Goal: Navigation & Orientation: Find specific page/section

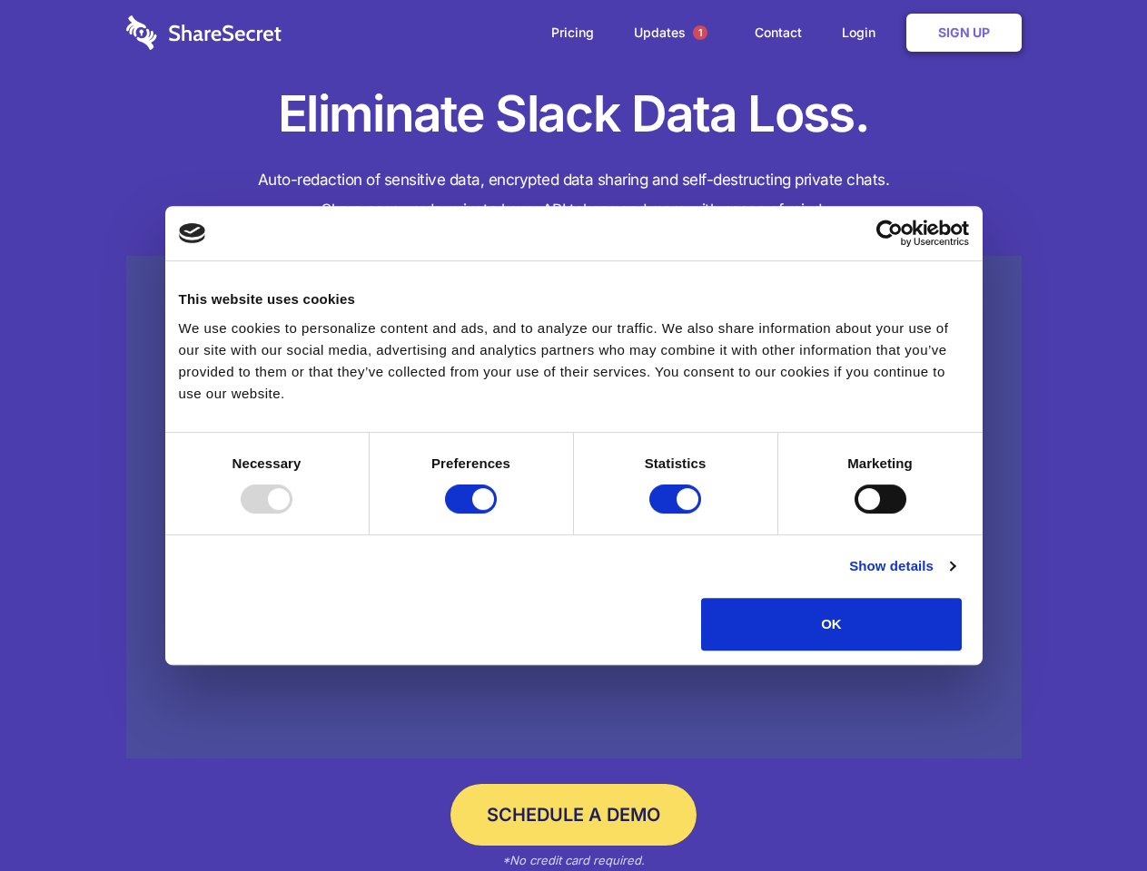
click at [292, 514] on div at bounding box center [267, 499] width 52 height 29
click at [497, 514] on input "Preferences" at bounding box center [471, 499] width 52 height 29
checkbox input "false"
click at [677, 514] on input "Statistics" at bounding box center [675, 499] width 52 height 29
checkbox input "false"
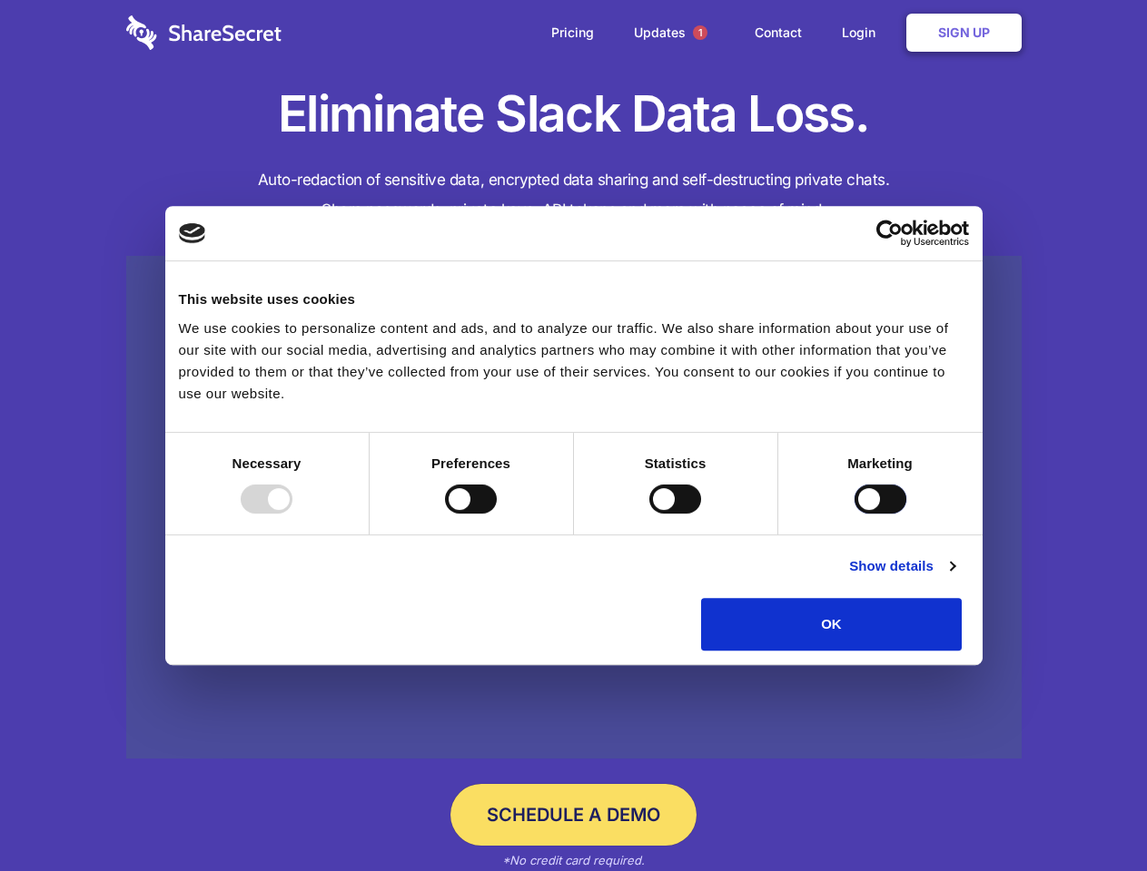
click at [854, 514] on input "Marketing" at bounding box center [880, 499] width 52 height 29
checkbox input "true"
click at [954, 577] on link "Show details" at bounding box center [901, 567] width 105 height 22
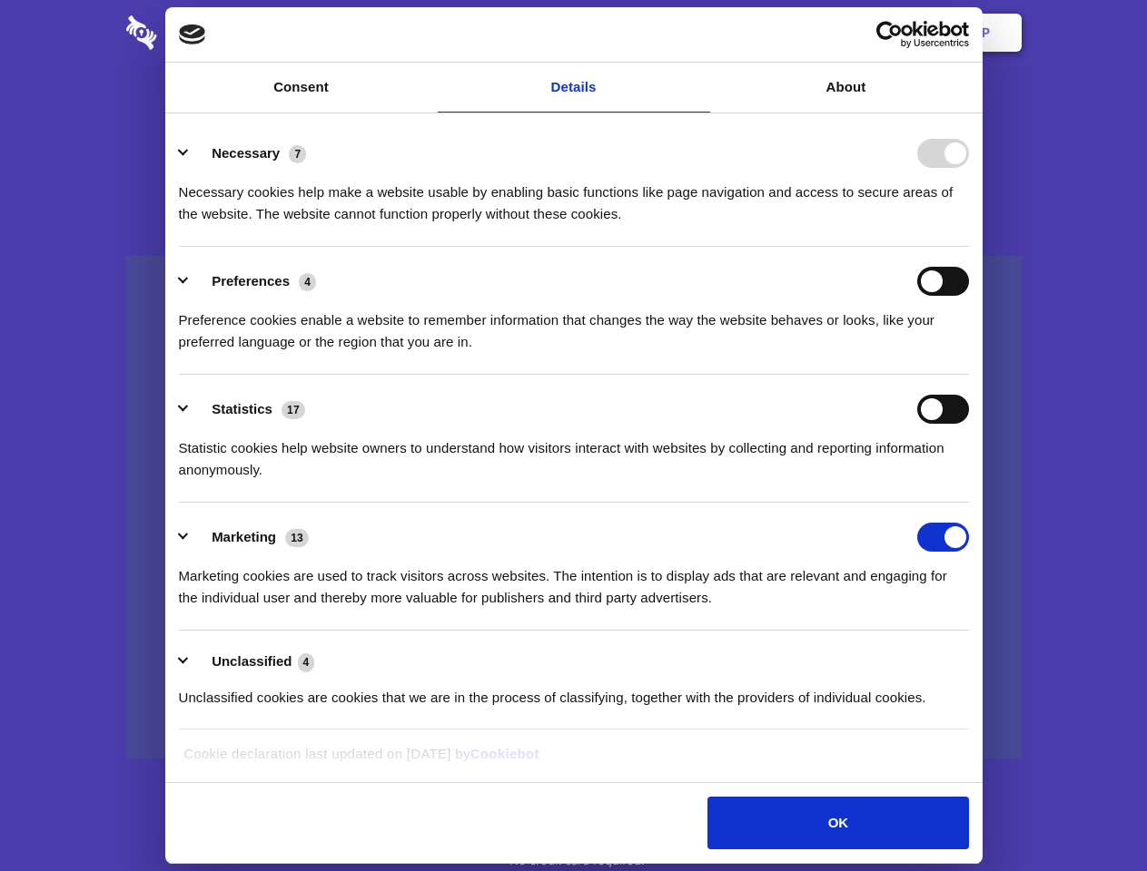
click at [969, 353] on div "Preference cookies enable a website to remember information that changes the wa…" at bounding box center [574, 324] width 790 height 57
click at [699, 33] on span "1" at bounding box center [700, 32] width 15 height 15
